Goal: Find specific page/section: Find specific page/section

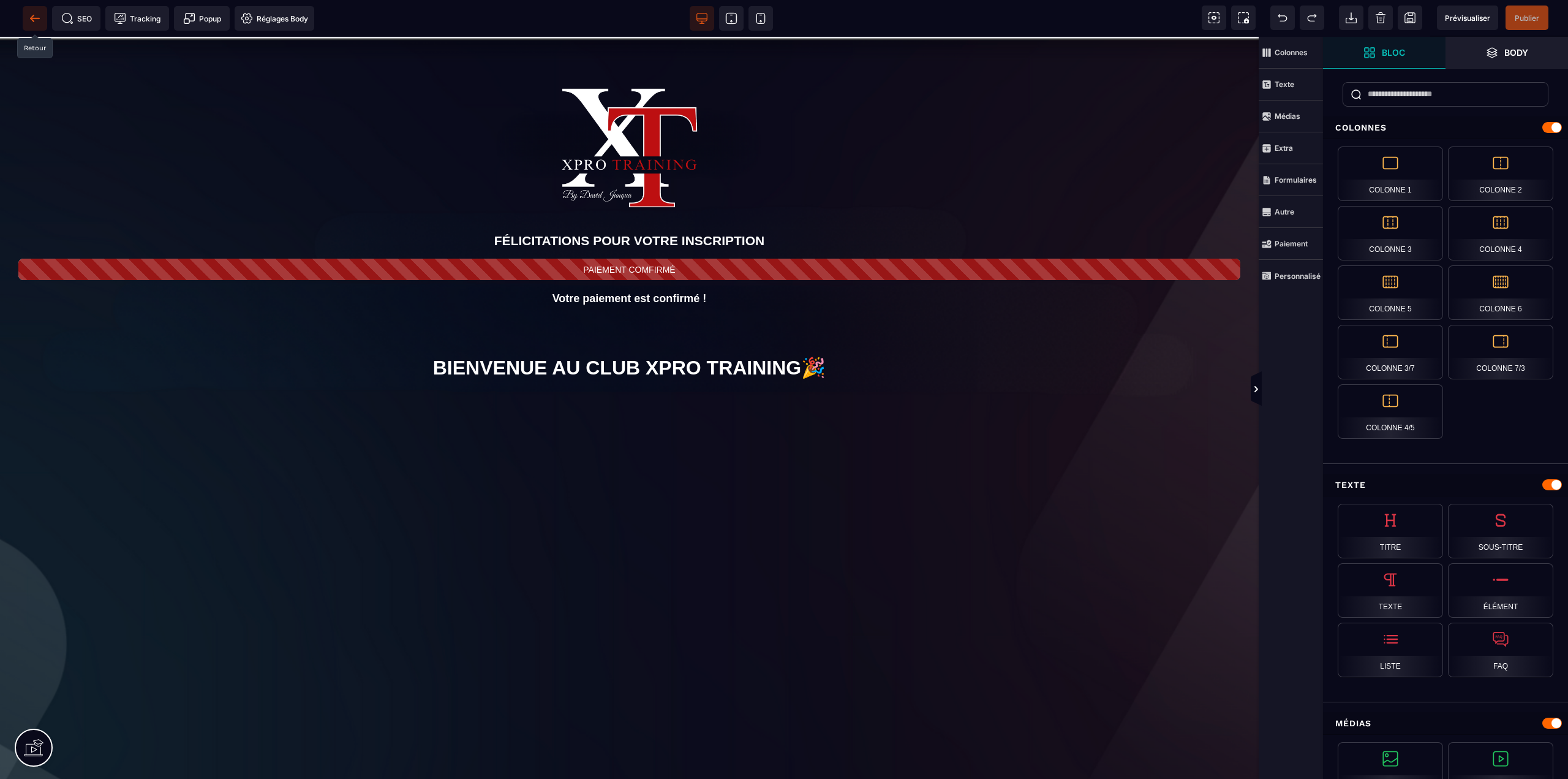
click at [42, 21] on span at bounding box center [35, 18] width 25 height 25
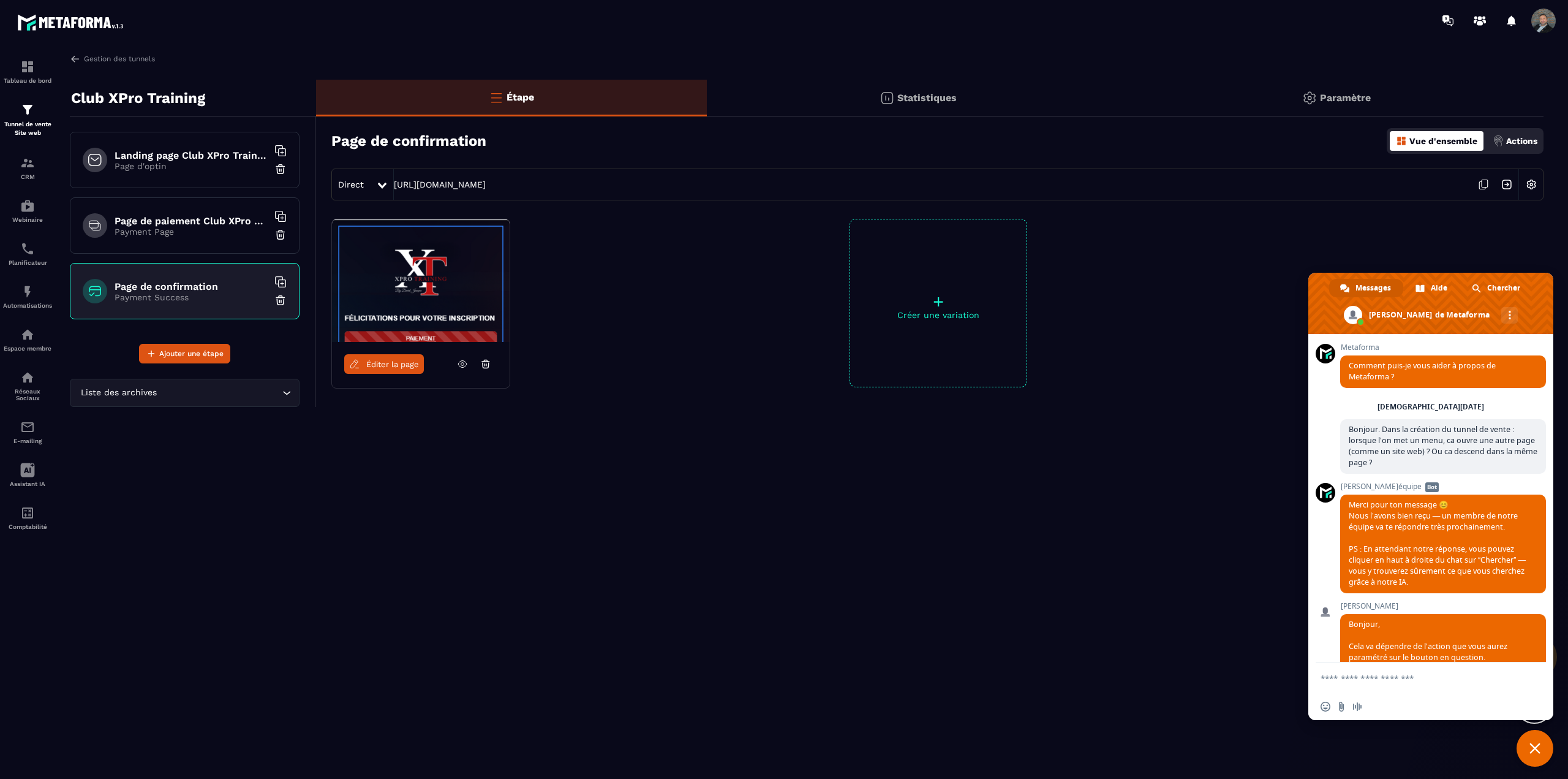
click at [172, 213] on div "Page de paiement Club XPro Training Payment Page" at bounding box center [185, 226] width 230 height 56
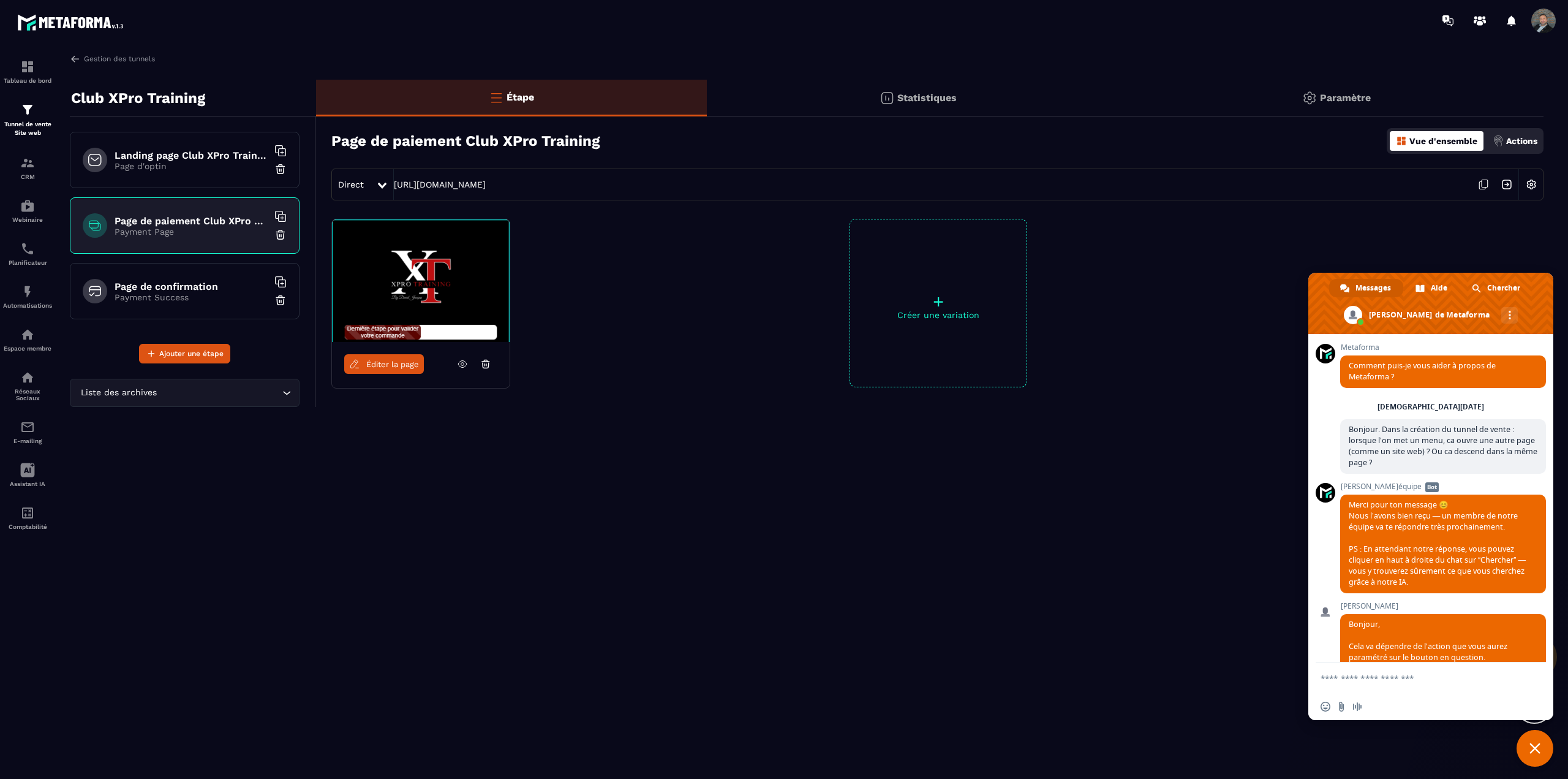
click at [381, 370] on link "Éditer la page" at bounding box center [384, 364] width 80 height 20
